Goal: Task Accomplishment & Management: Use online tool/utility

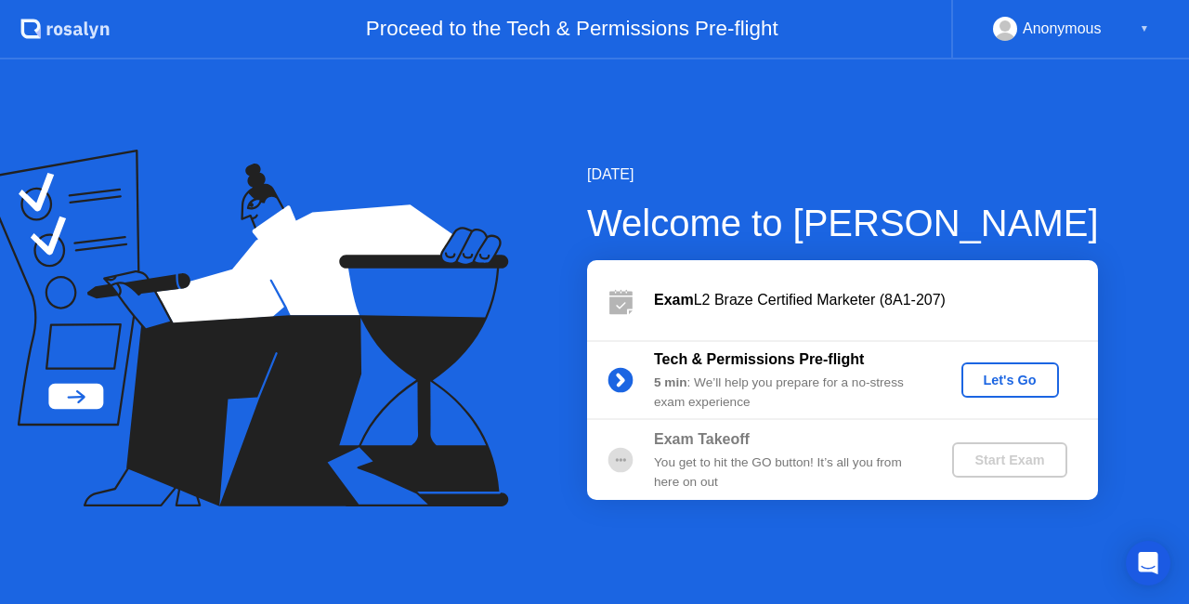
click at [1033, 373] on div "Let's Go" at bounding box center [1010, 379] width 83 height 15
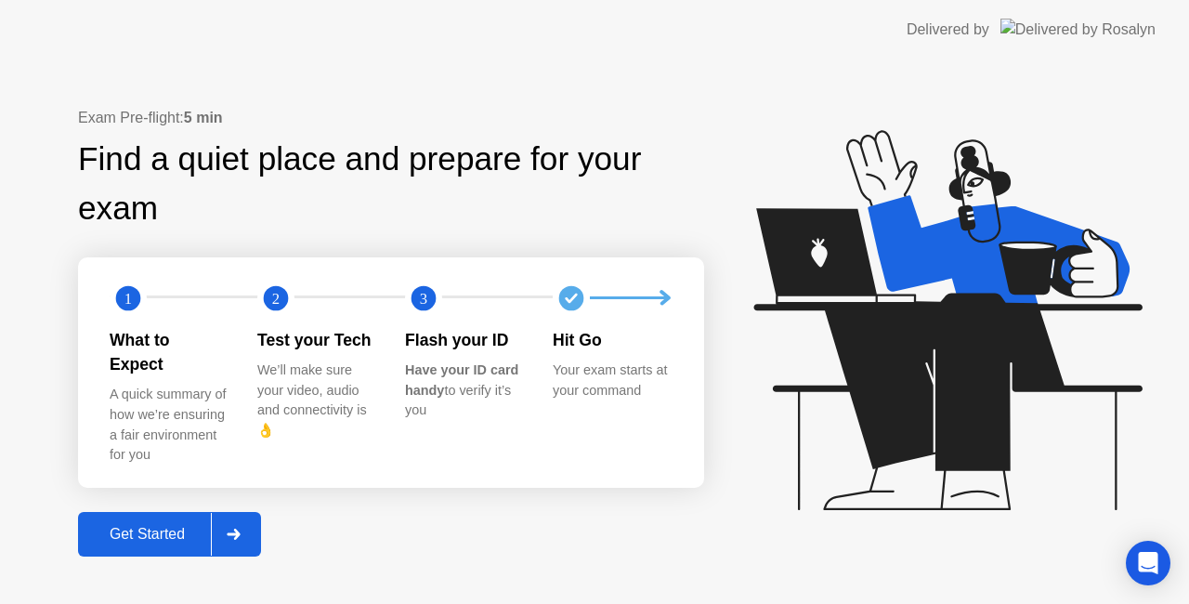
click at [141, 512] on button "Get Started" at bounding box center [169, 534] width 183 height 45
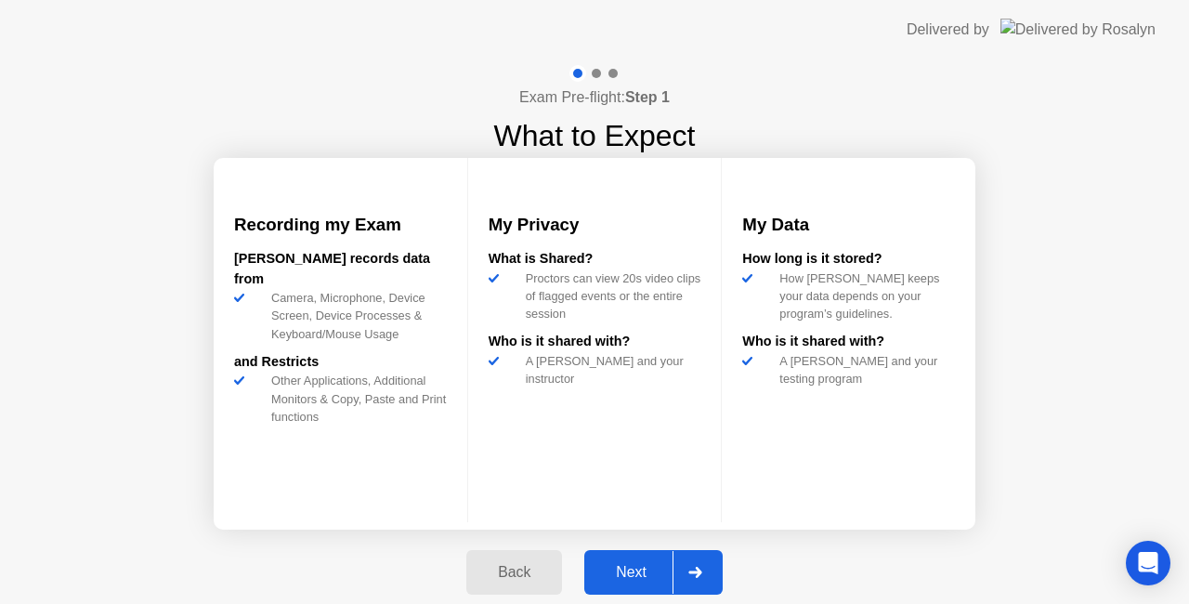
click at [637, 566] on div "Next" at bounding box center [631, 572] width 83 height 17
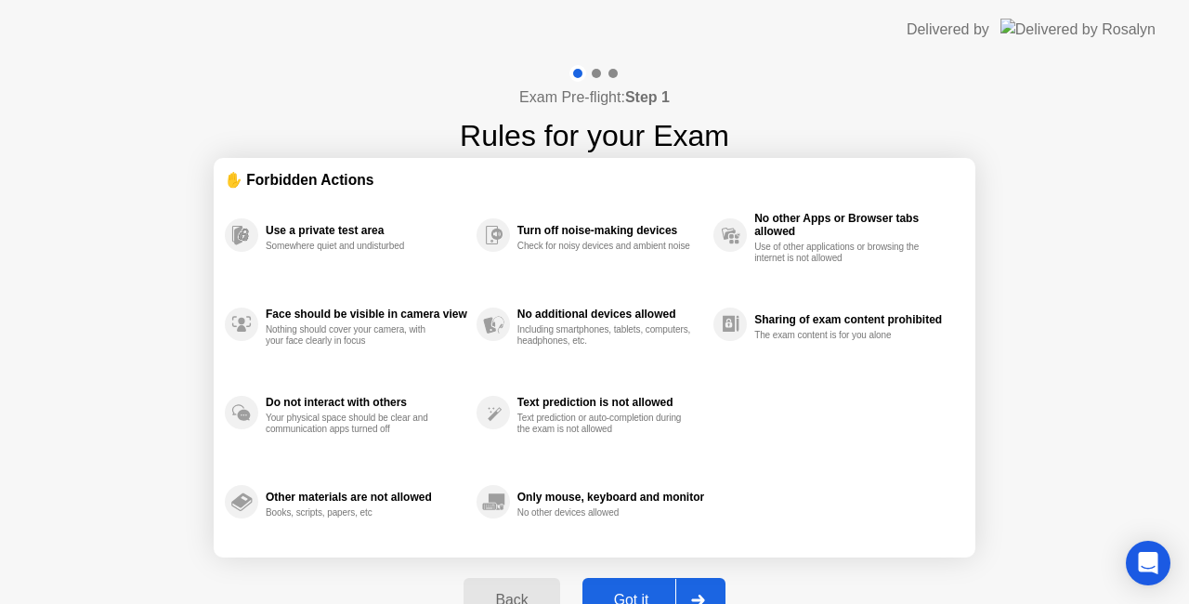
click at [652, 592] on div "Got it" at bounding box center [631, 600] width 87 height 17
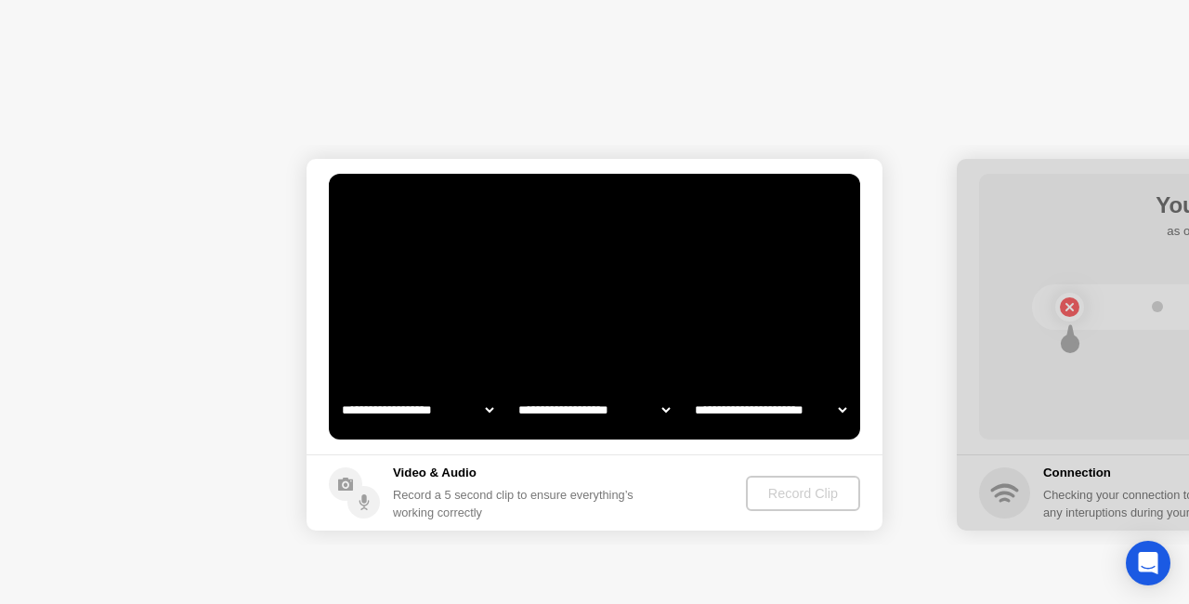
select select "**********"
select select "*******"
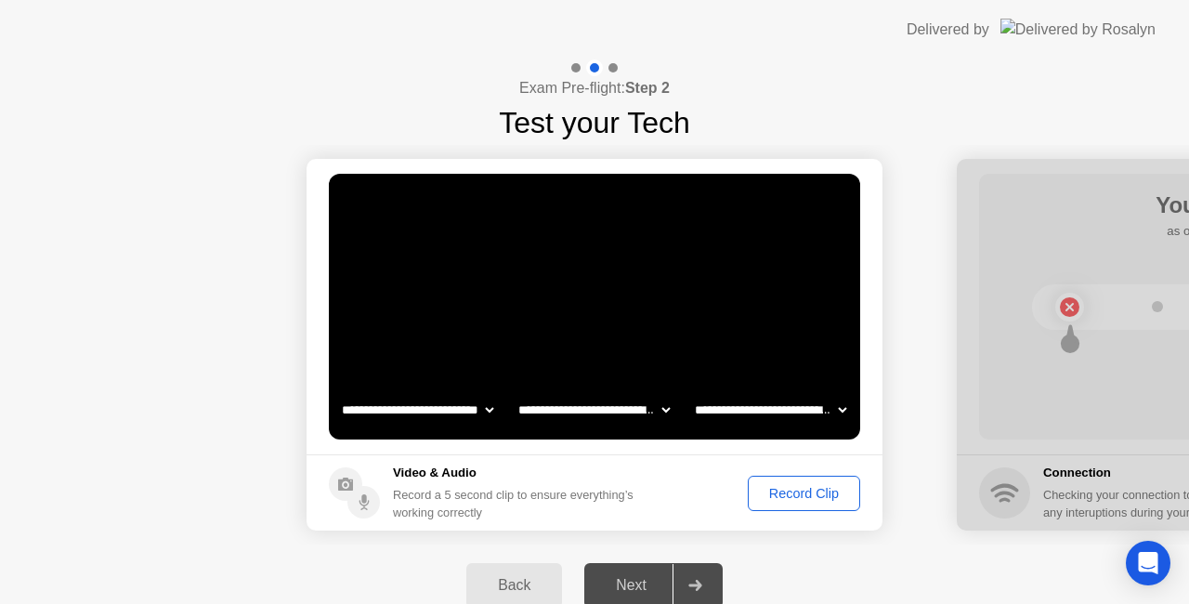
click at [810, 488] on div "Record Clip" at bounding box center [803, 493] width 99 height 15
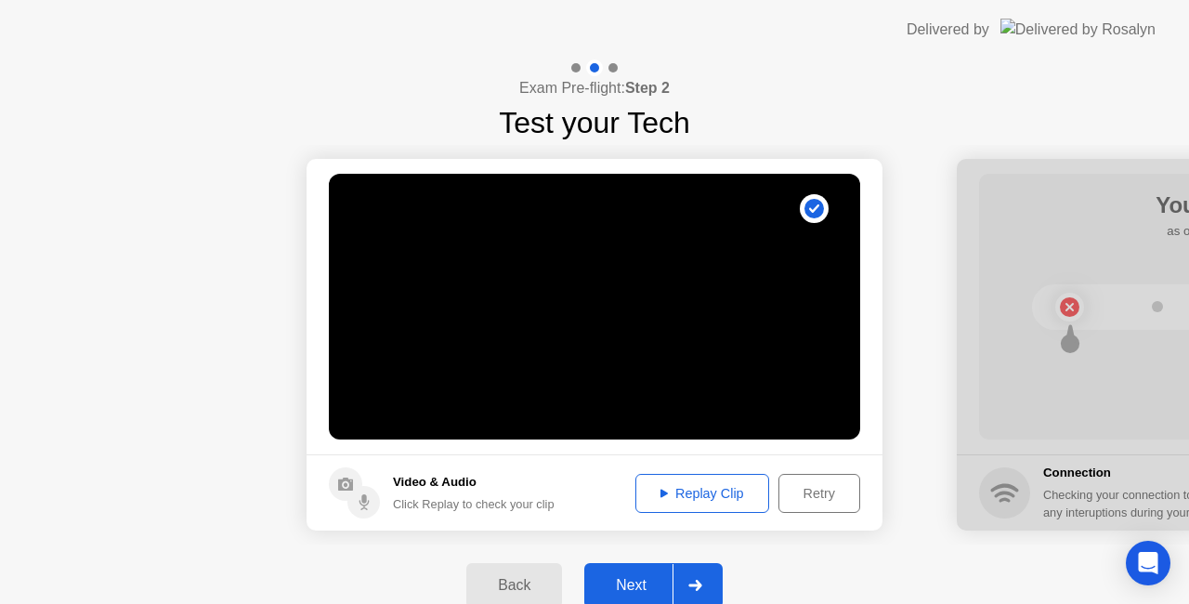
click at [734, 493] on div "Replay Clip" at bounding box center [702, 493] width 121 height 15
click at [659, 583] on div "Next" at bounding box center [631, 585] width 83 height 17
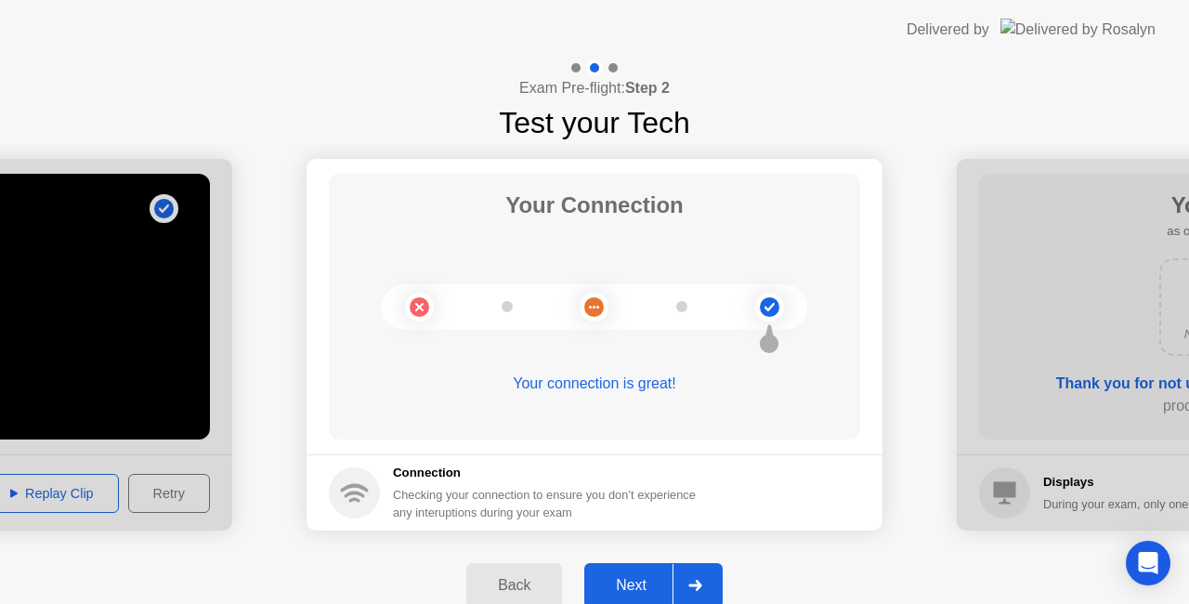
click at [641, 582] on div "Next" at bounding box center [631, 585] width 83 height 17
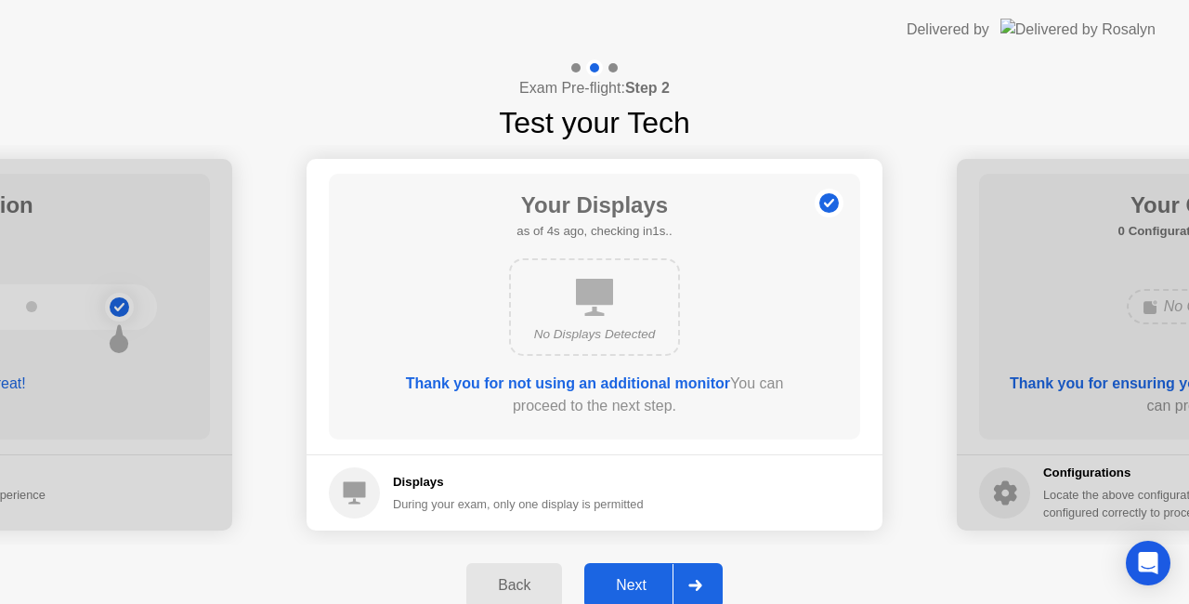
click at [641, 582] on div "Next" at bounding box center [631, 585] width 83 height 17
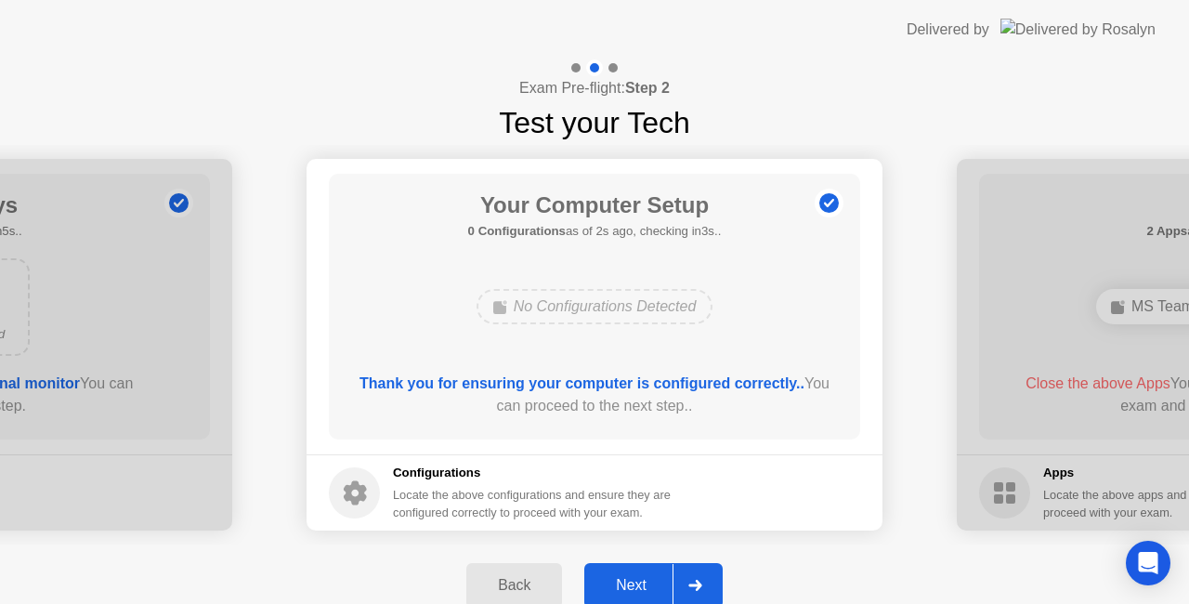
click at [641, 582] on div "Next" at bounding box center [631, 585] width 83 height 17
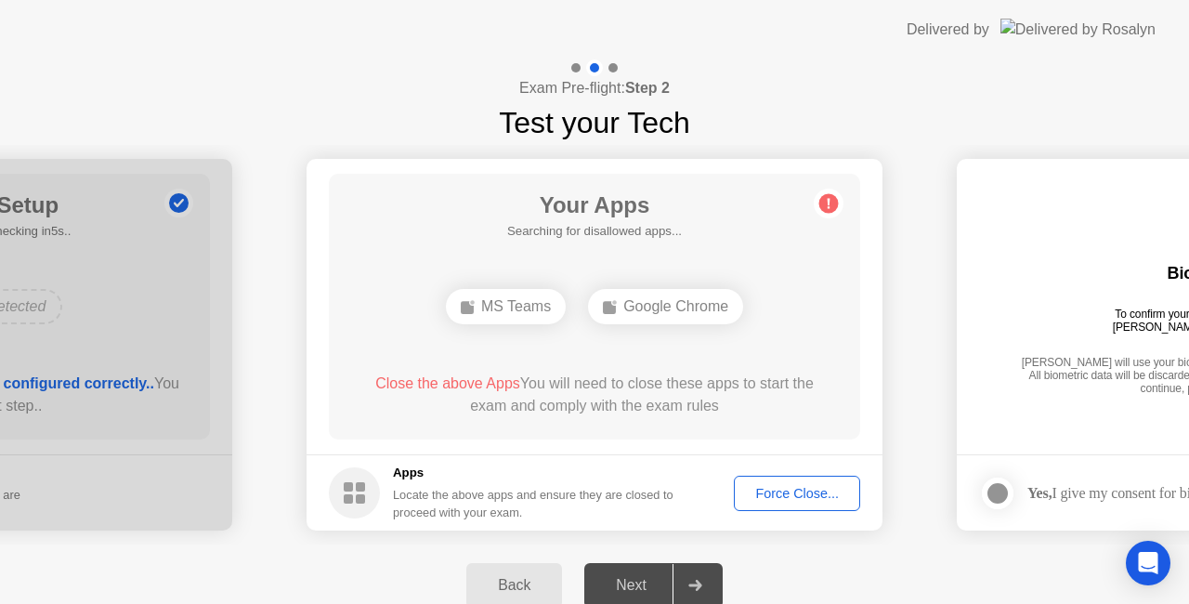
click at [826, 488] on div "Force Close..." at bounding box center [796, 493] width 113 height 15
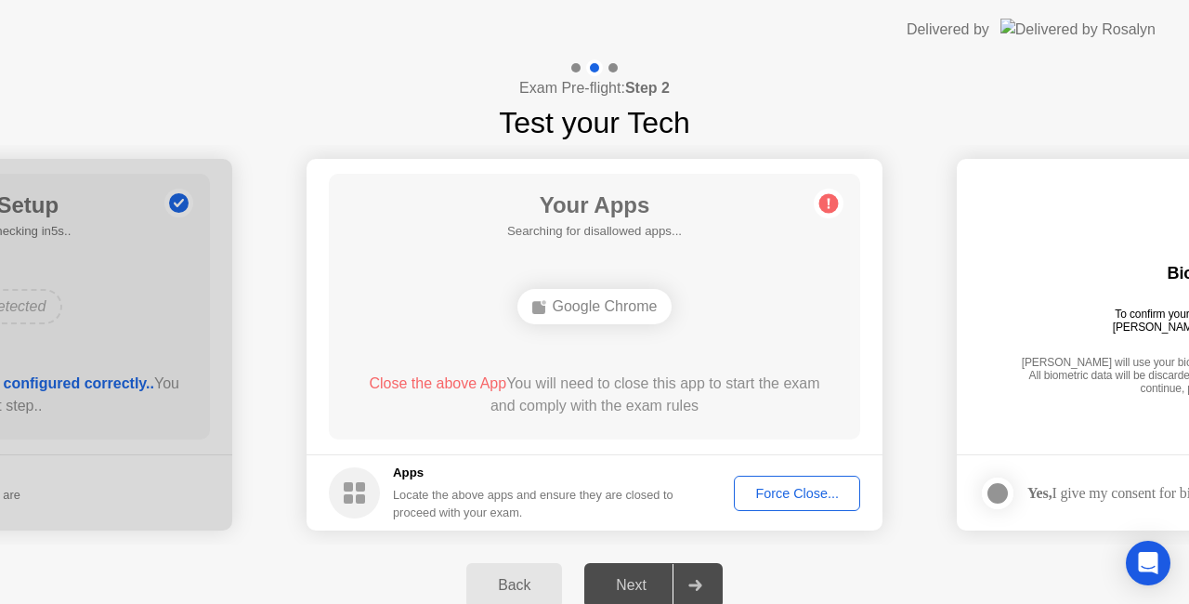
click at [803, 494] on div "Force Close..." at bounding box center [796, 493] width 113 height 15
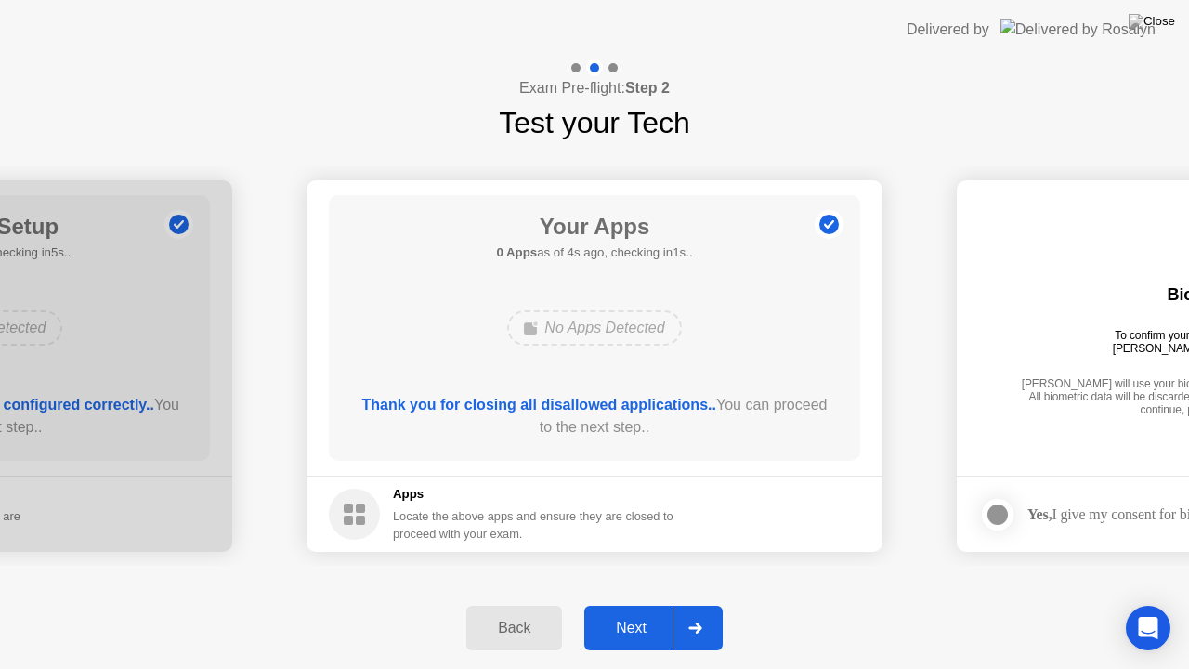
click at [643, 603] on button "Next" at bounding box center [653, 627] width 138 height 45
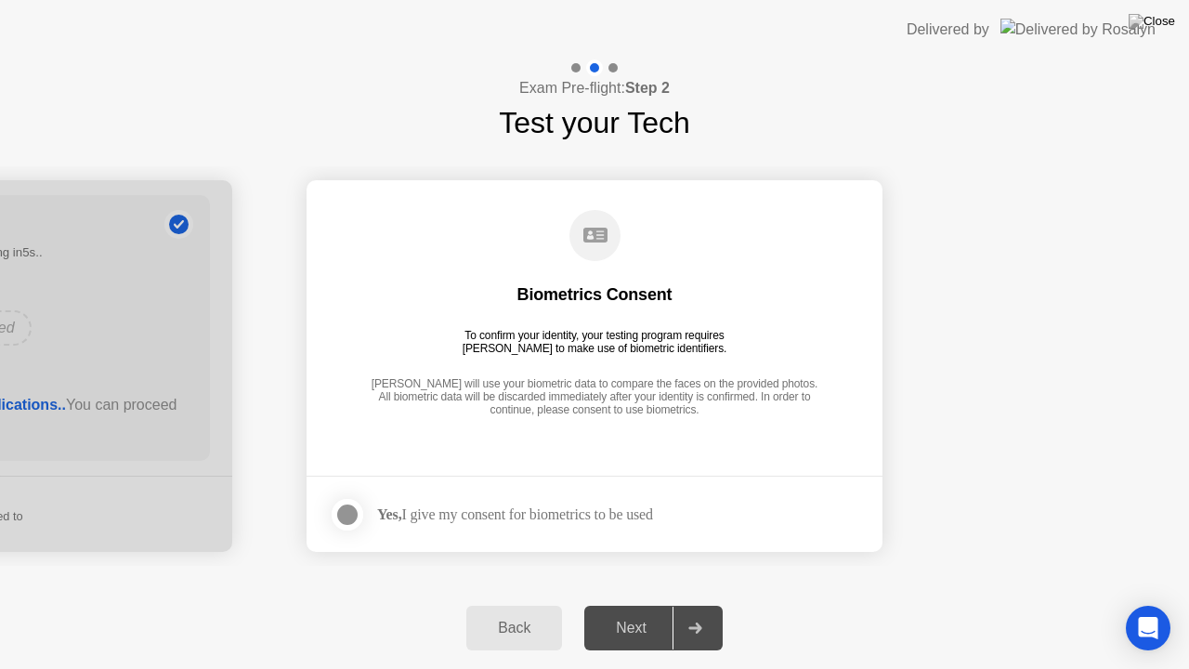
click at [351, 514] on div at bounding box center [347, 514] width 22 height 22
click at [656, 603] on div "Next" at bounding box center [631, 627] width 83 height 17
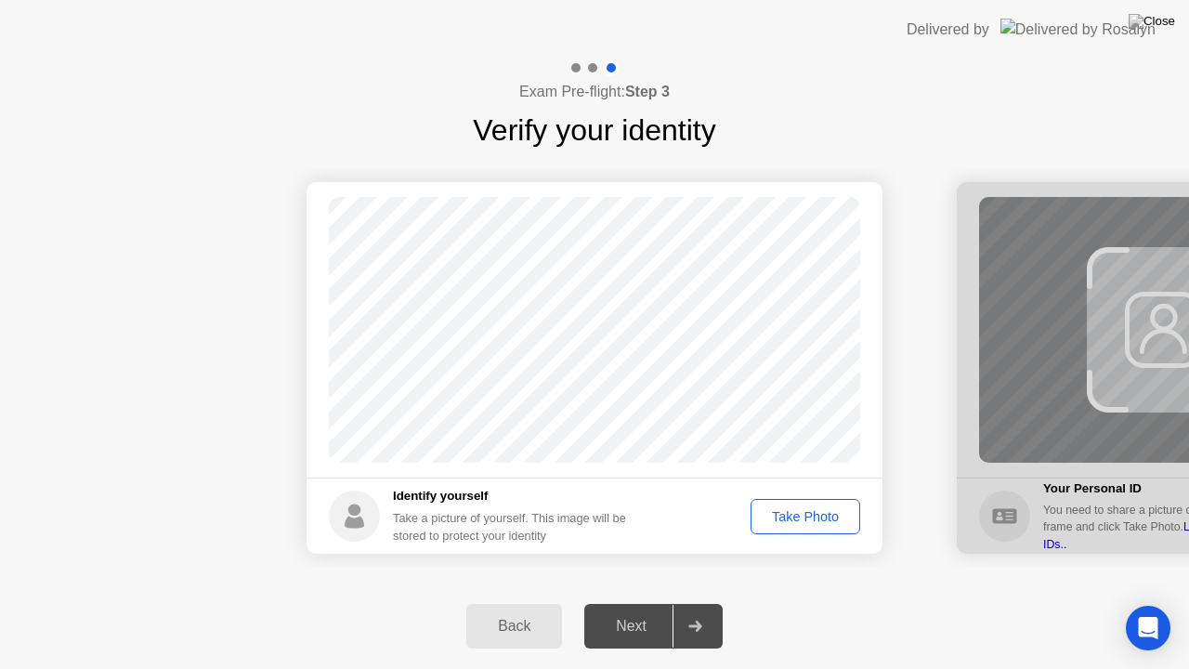
click at [765, 524] on div "Take Photo" at bounding box center [805, 516] width 97 height 15
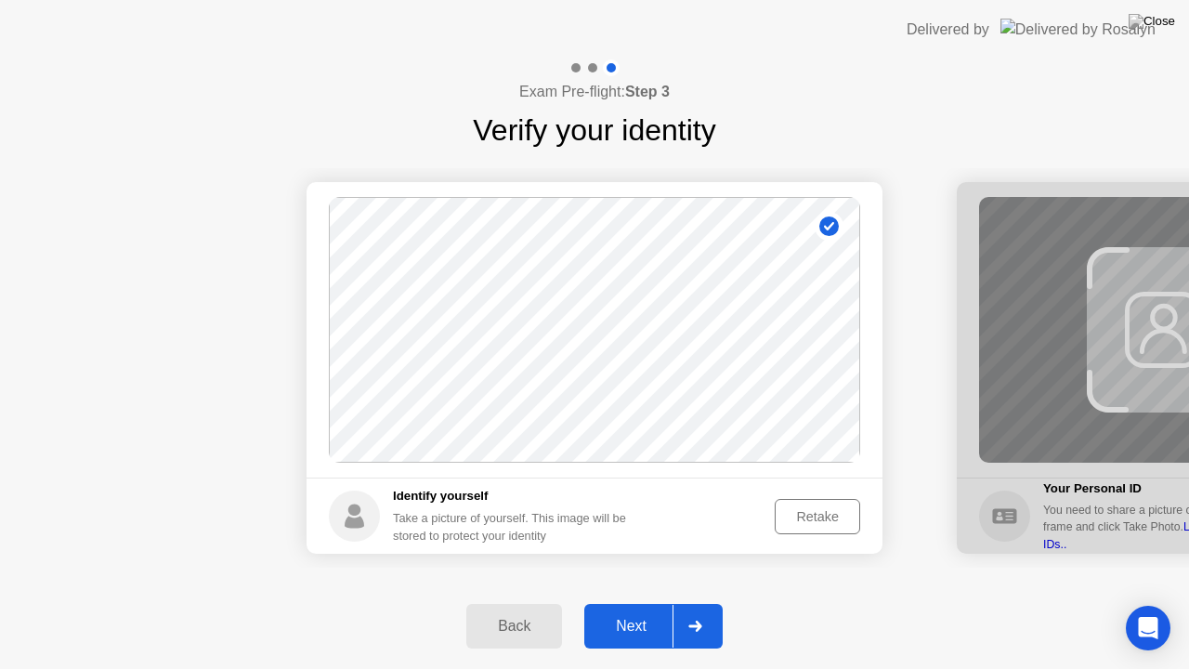
click at [803, 511] on div "Retake" at bounding box center [817, 516] width 72 height 15
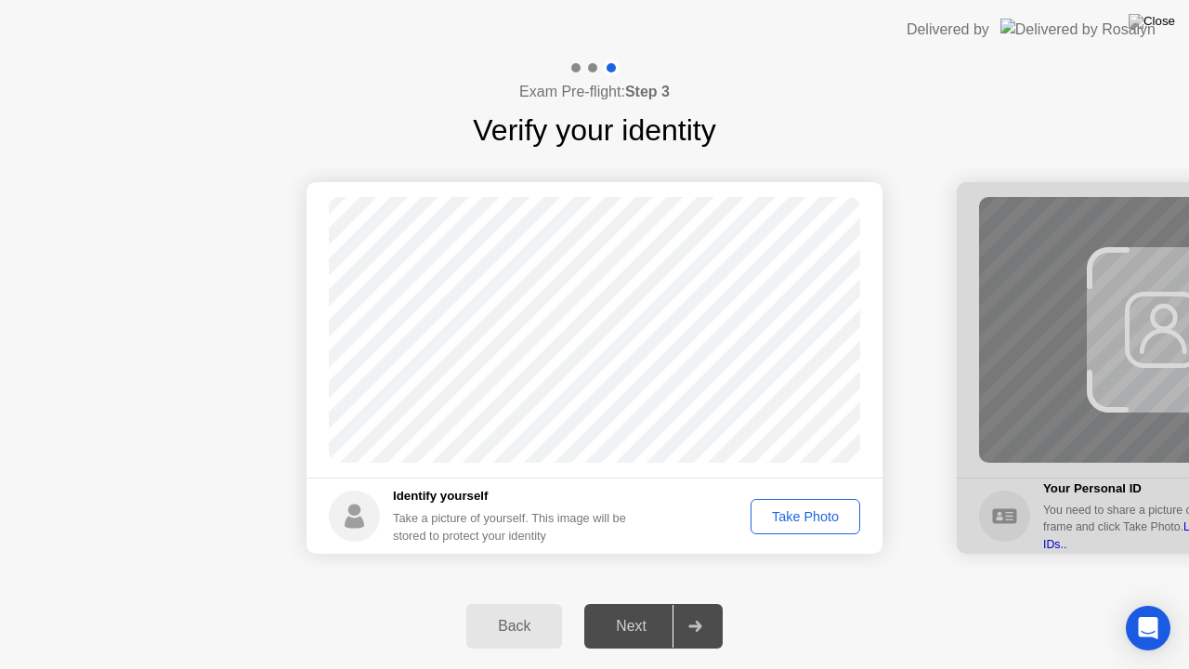
click at [803, 511] on div "Take Photo" at bounding box center [805, 516] width 97 height 15
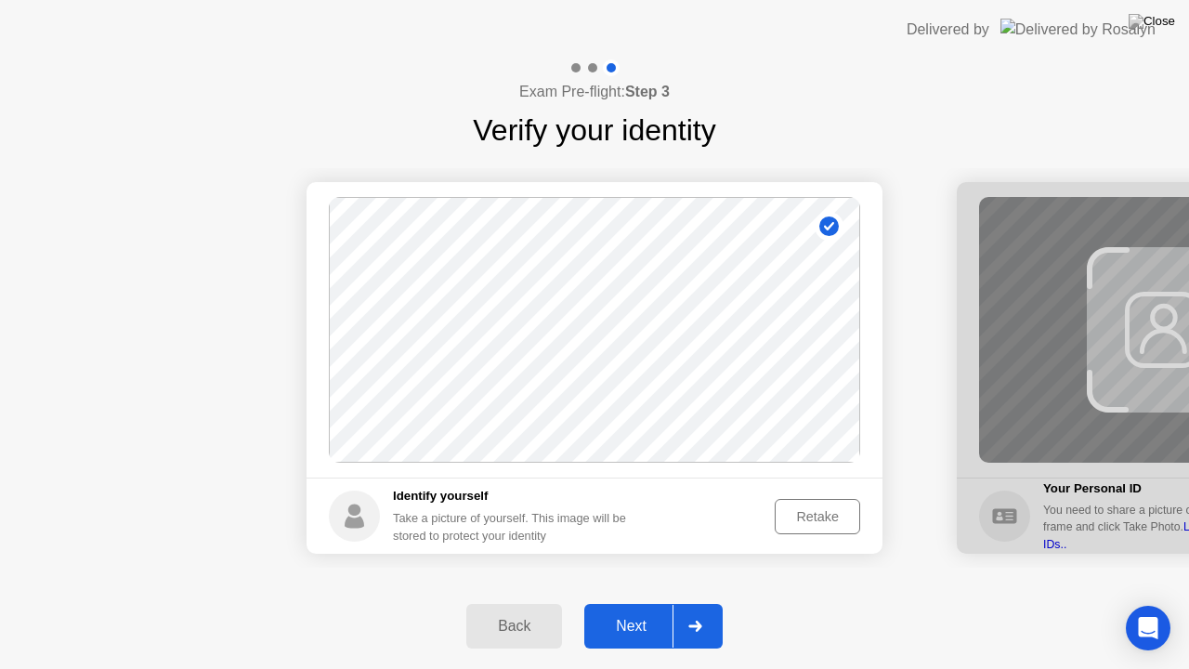
click at [627, 603] on div "Next" at bounding box center [631, 626] width 83 height 17
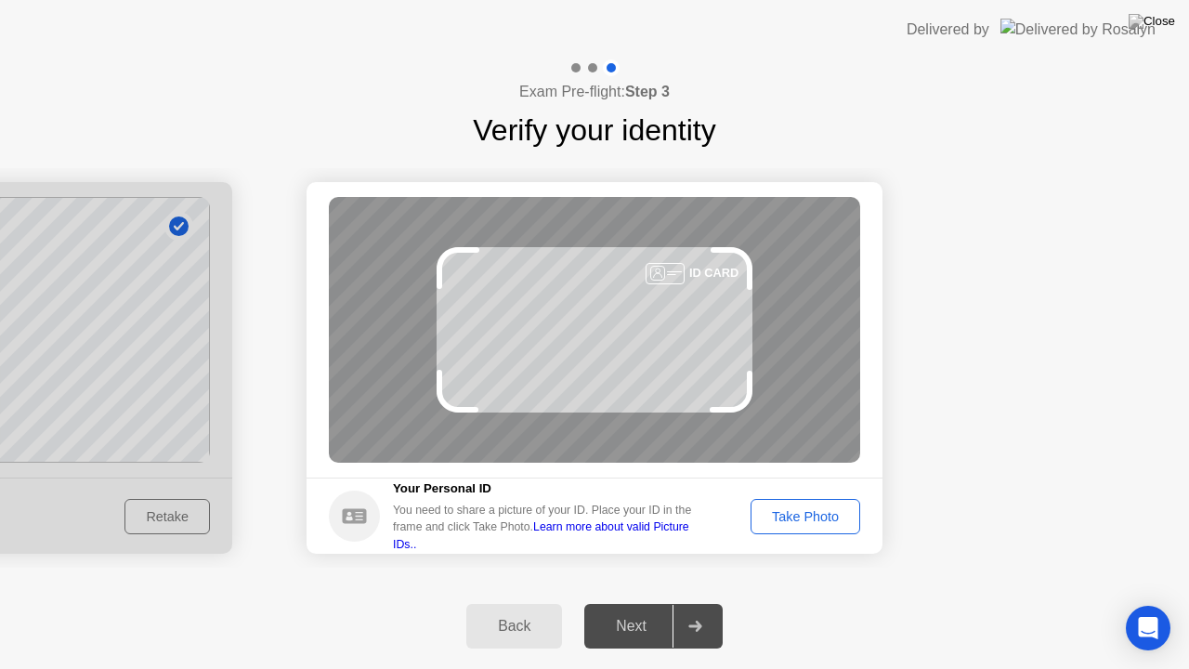
click at [839, 509] on div "Take Photo" at bounding box center [805, 516] width 97 height 15
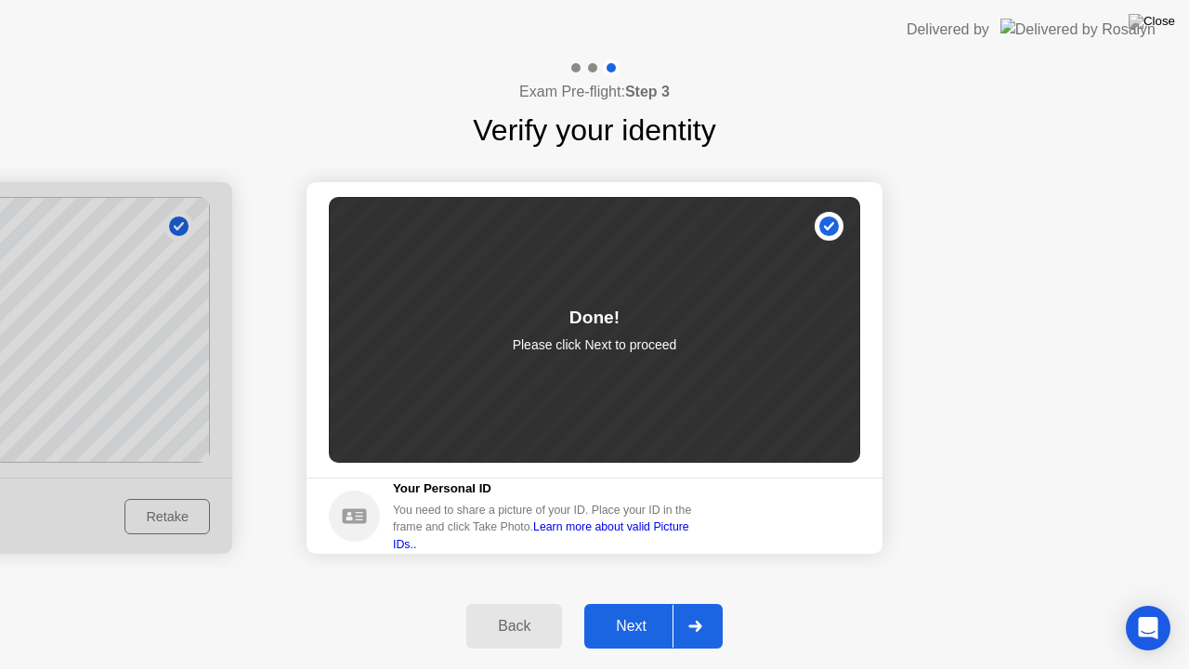
click at [654, 603] on button "Next" at bounding box center [653, 626] width 138 height 45
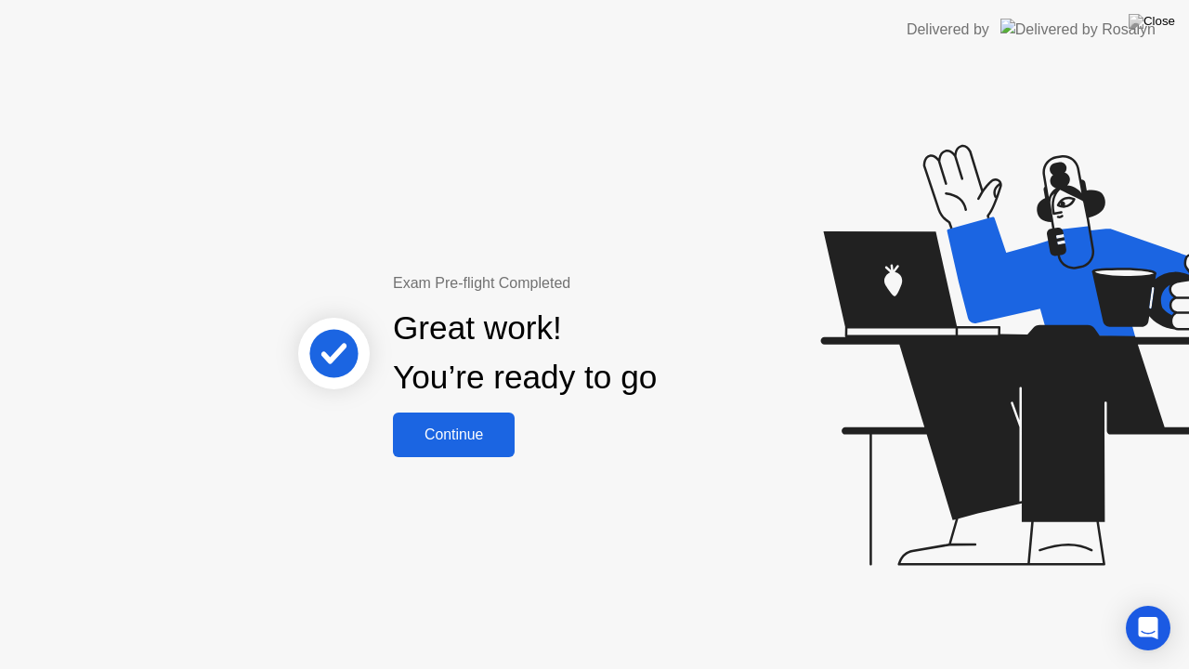
click at [468, 422] on button "Continue" at bounding box center [454, 434] width 122 height 45
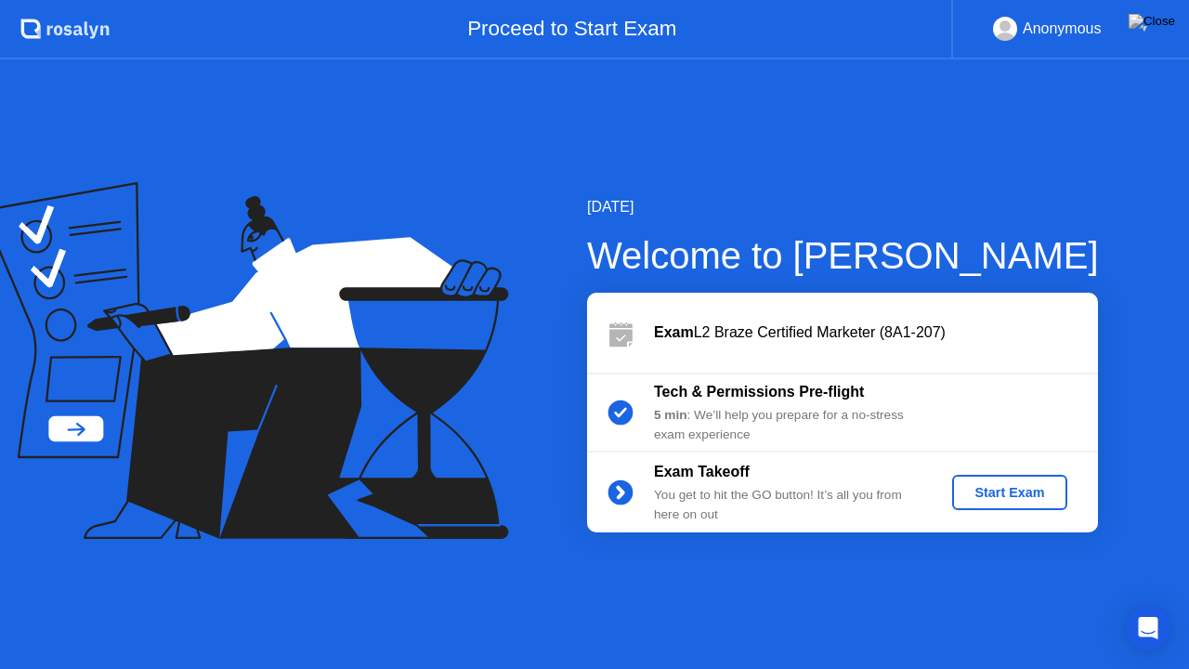
click at [1003, 487] on div "Start Exam" at bounding box center [1008, 492] width 99 height 15
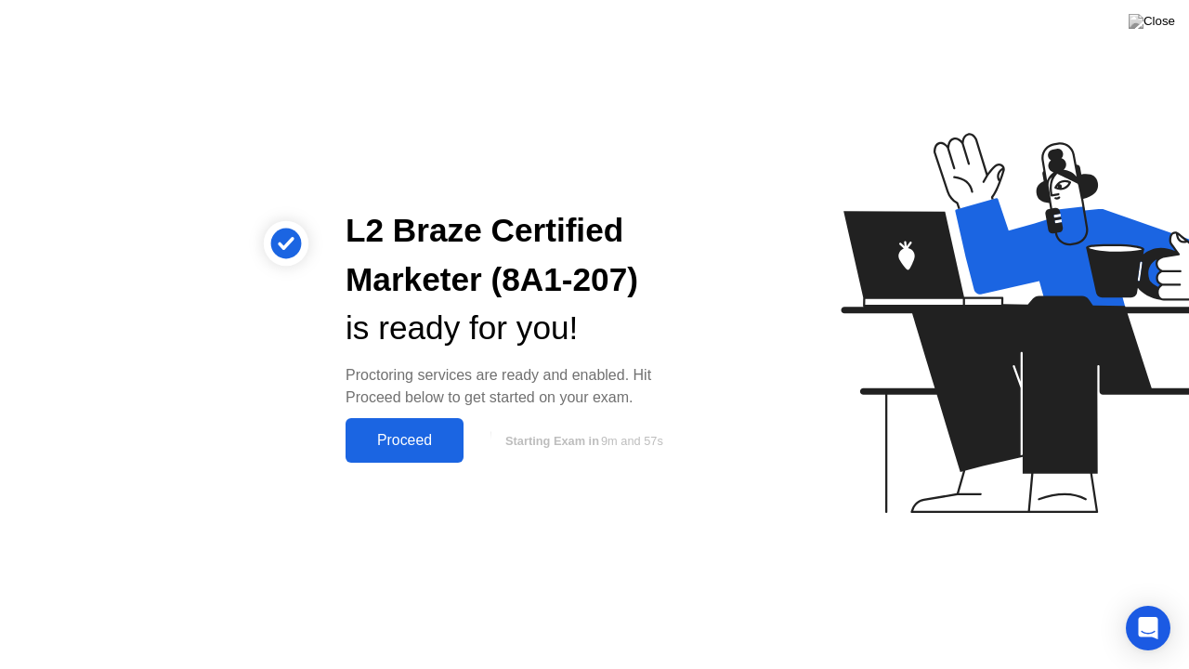
click at [409, 435] on div "Proceed" at bounding box center [404, 440] width 107 height 17
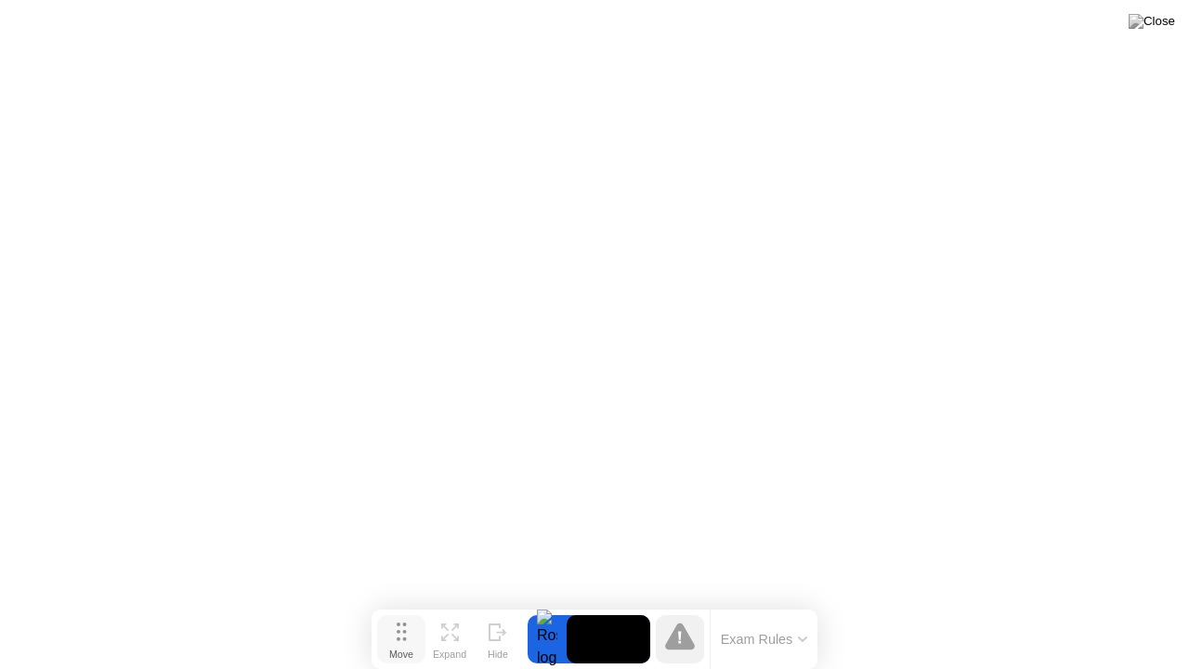
click at [396, 603] on div "Move" at bounding box center [401, 653] width 24 height 11
click at [397, 603] on icon at bounding box center [402, 631] width 10 height 19
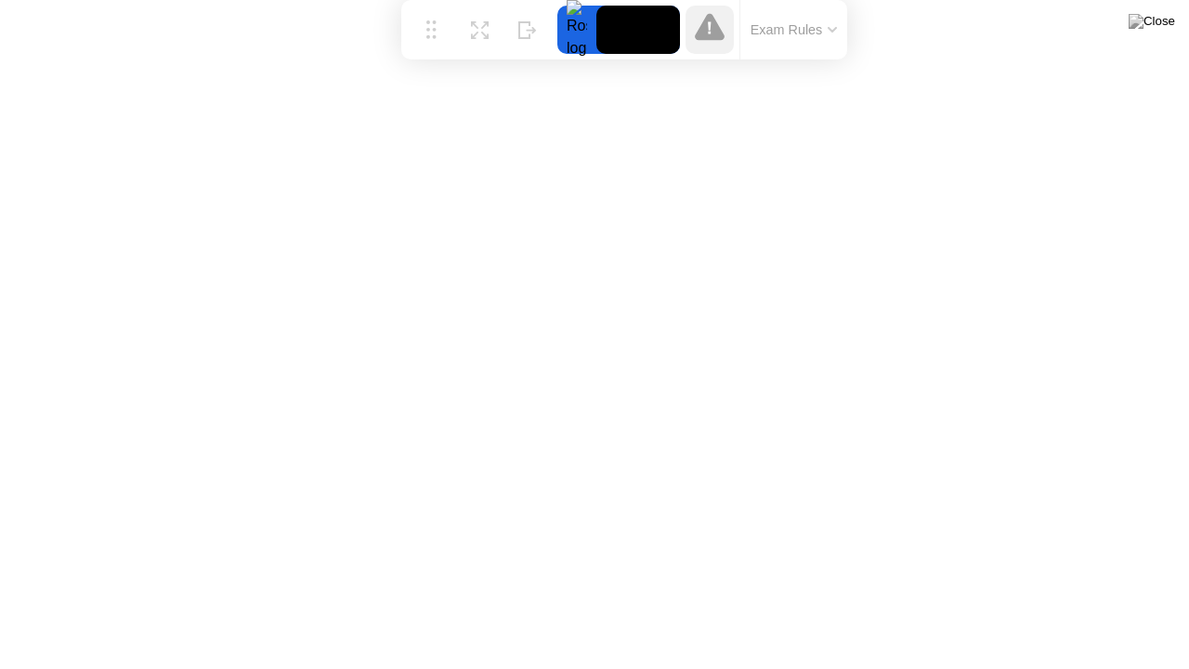
drag, startPoint x: 405, startPoint y: 640, endPoint x: 435, endPoint y: 5, distance: 635.9
click at [435, 5] on div "Move Expand Hide Exam Rules" at bounding box center [624, 29] width 446 height 59
